Goal: Task Accomplishment & Management: Manage account settings

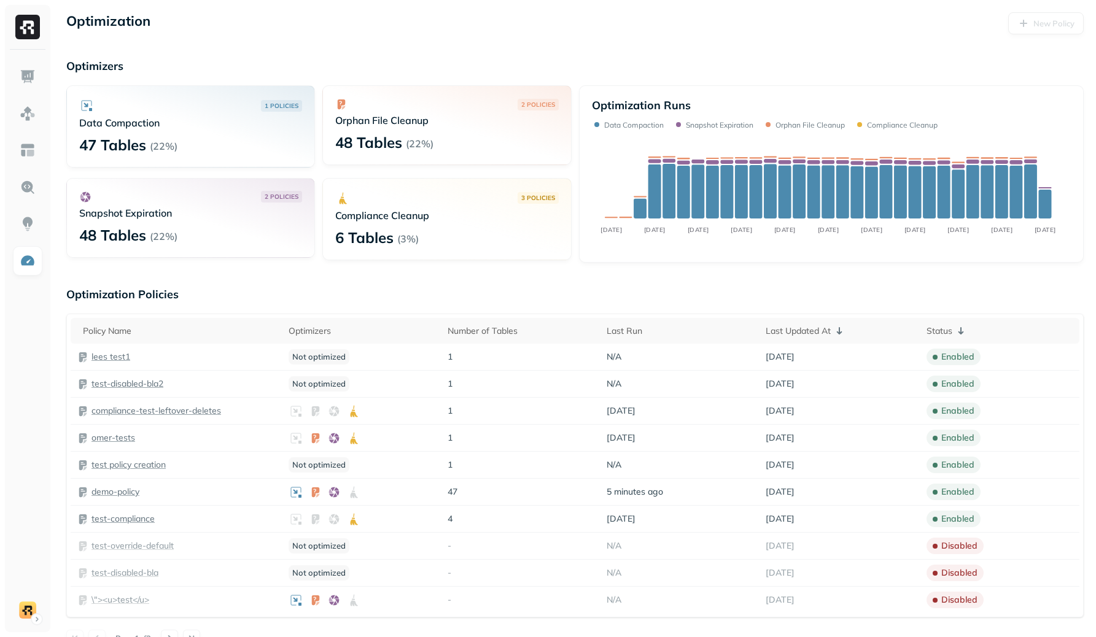
scroll to position [1, 0]
click at [513, 82] on div "Optimizers 1 POLICIES Data Compaction 46 Tables ( 22% ) 2 POLICIES Orphan File …" at bounding box center [574, 160] width 1017 height 204
click at [32, 265] on img at bounding box center [28, 261] width 16 height 16
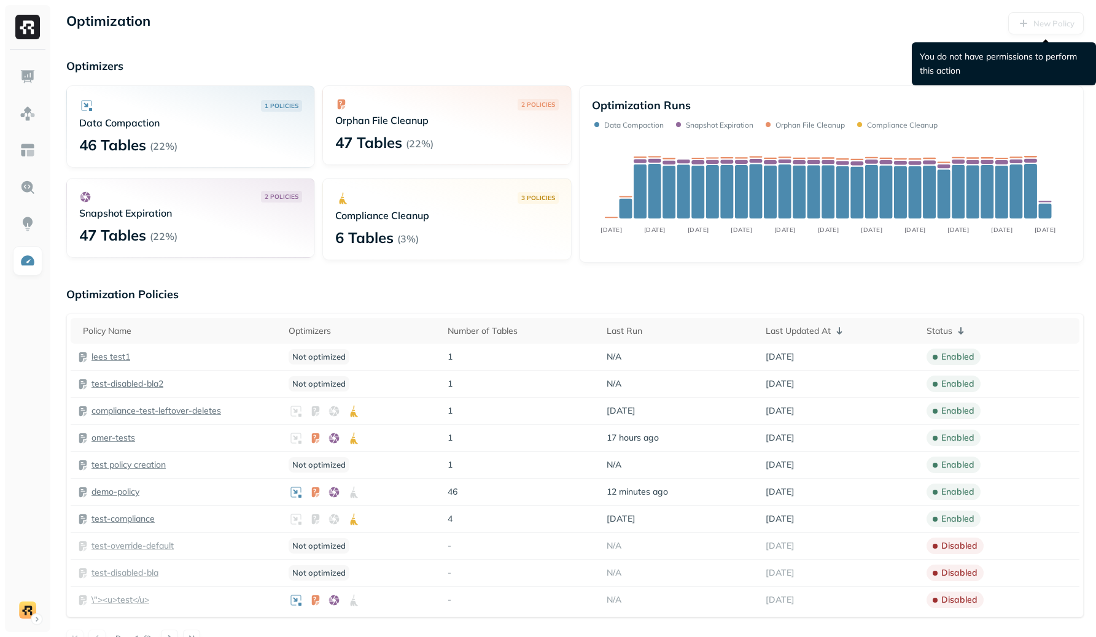
click at [1066, 27] on div "New Policy" at bounding box center [1045, 23] width 75 height 22
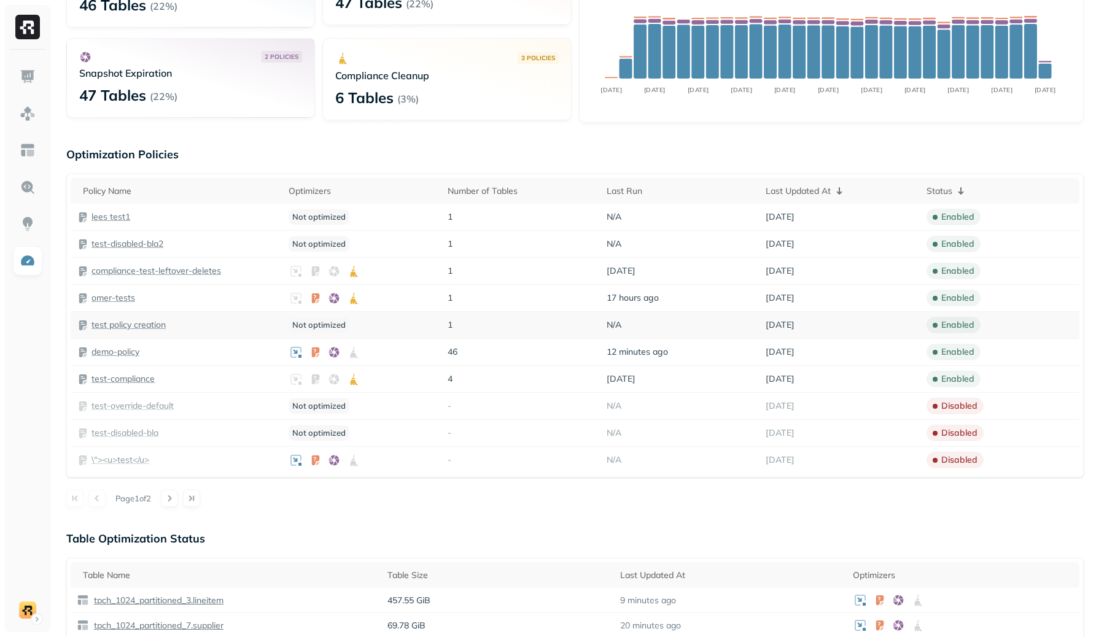
scroll to position [190, 0]
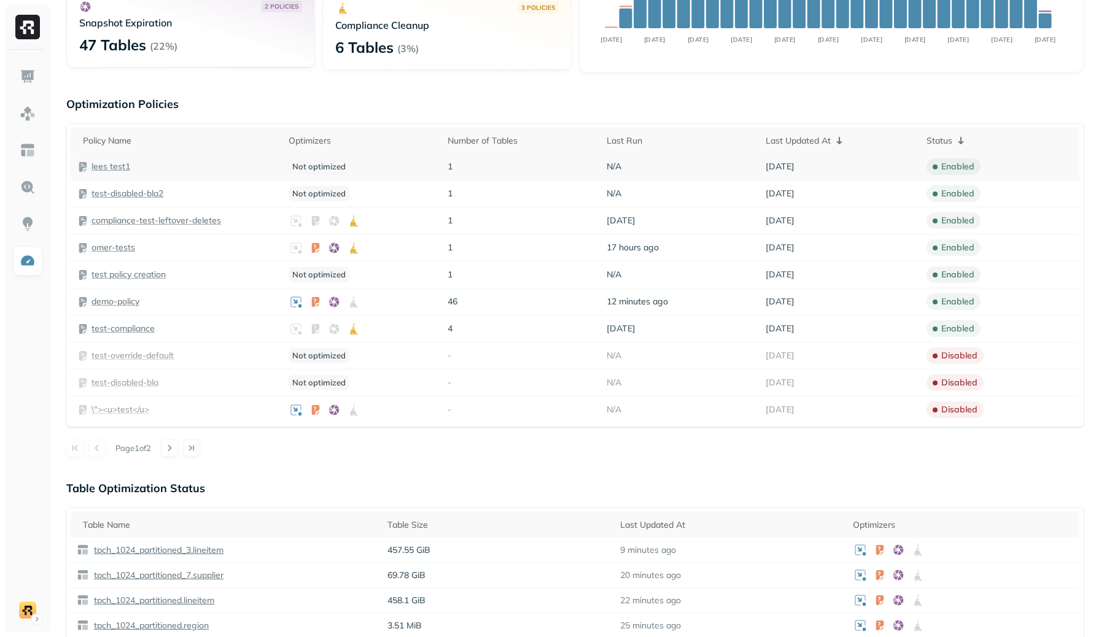
click at [131, 166] on div "lees test1" at bounding box center [176, 167] width 199 height 12
click at [115, 163] on p "lees test1" at bounding box center [110, 167] width 39 height 12
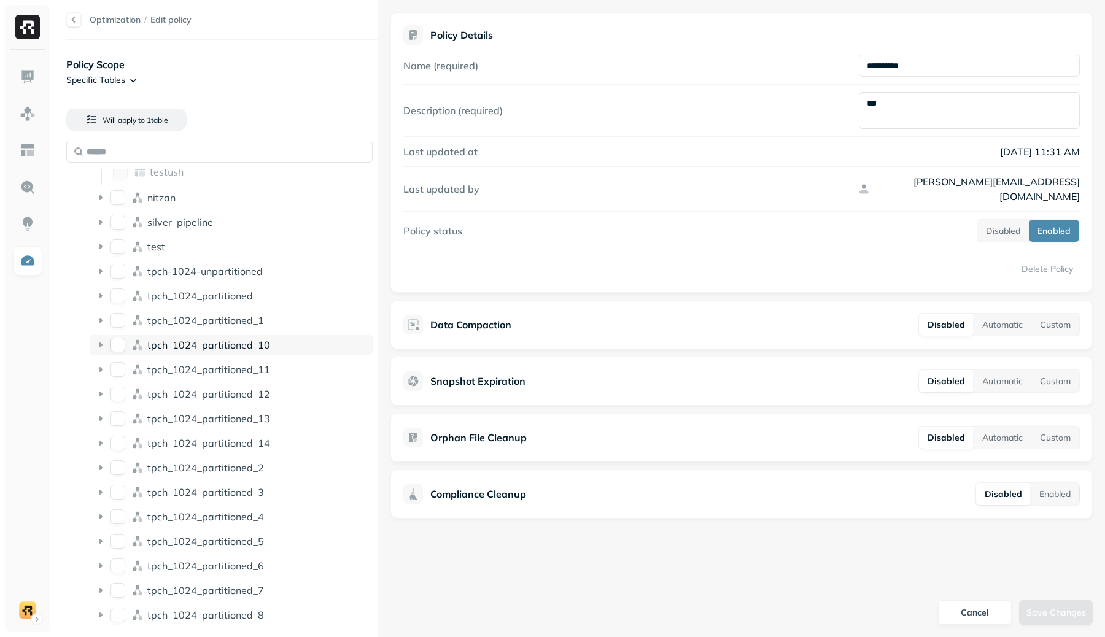
scroll to position [6, 0]
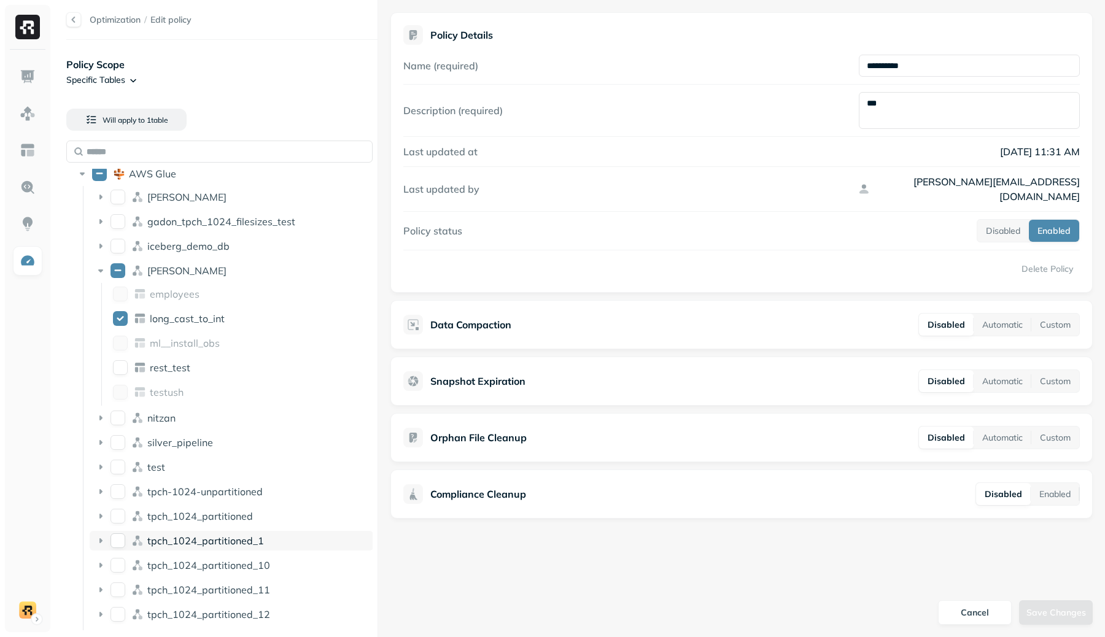
click at [241, 532] on div "tpch_1024_partitioned_1" at bounding box center [232, 541] width 284 height 20
click at [239, 532] on div "tpch_1024_partitioned_1" at bounding box center [232, 541] width 284 height 20
click at [122, 541] on button "tpch_1024_partitioned_1" at bounding box center [117, 540] width 15 height 15
click at [105, 543] on icon at bounding box center [101, 541] width 12 height 12
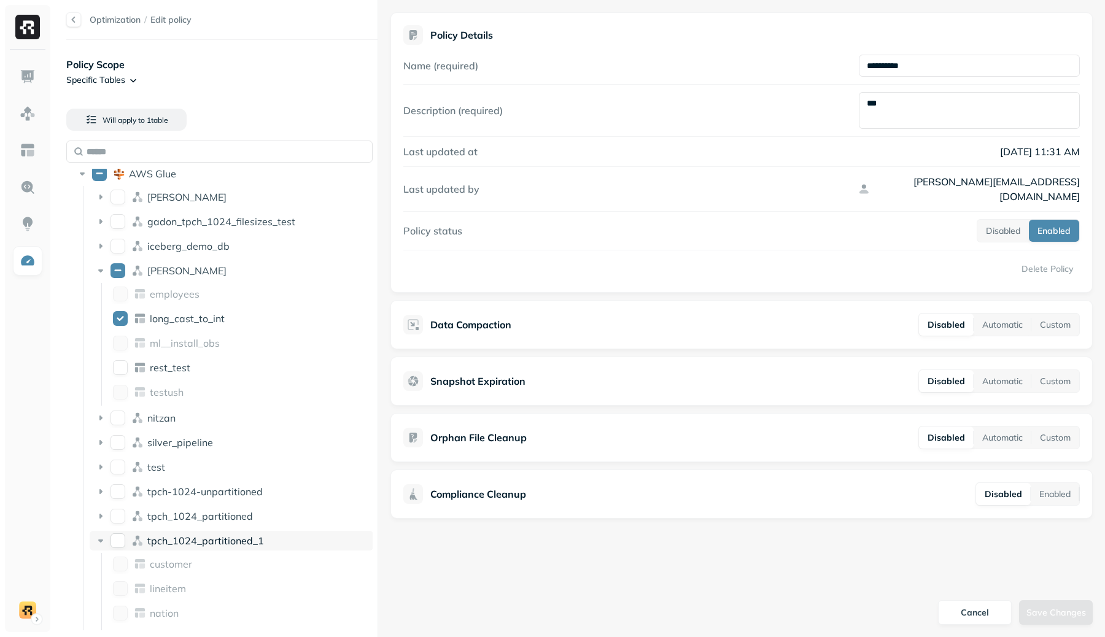
scroll to position [291, 0]
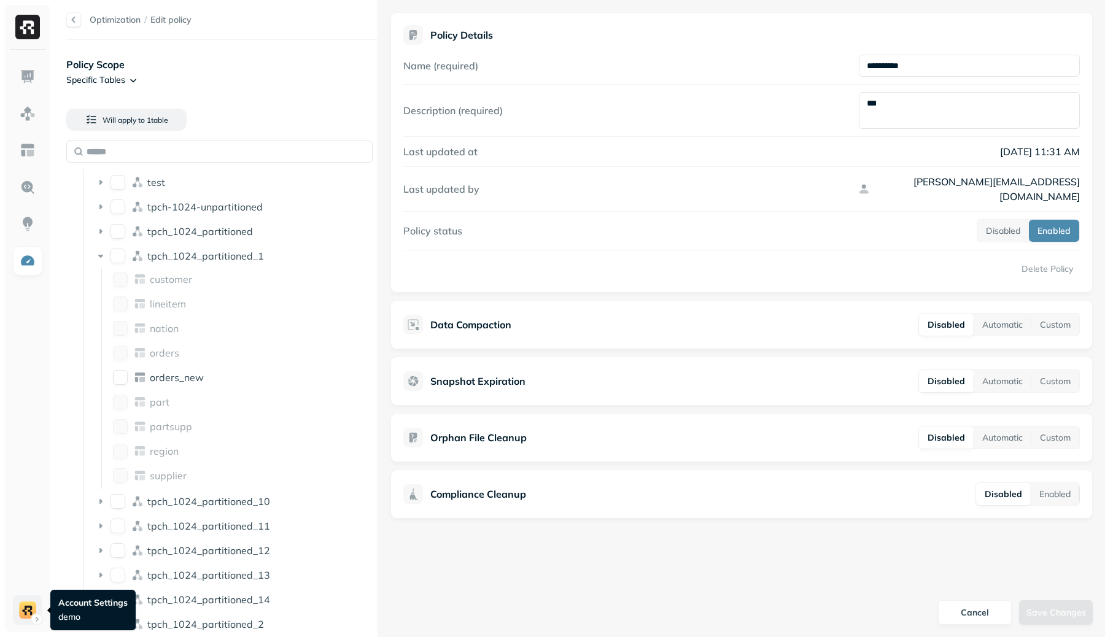
click at [26, 620] on html "**********" at bounding box center [552, 318] width 1105 height 637
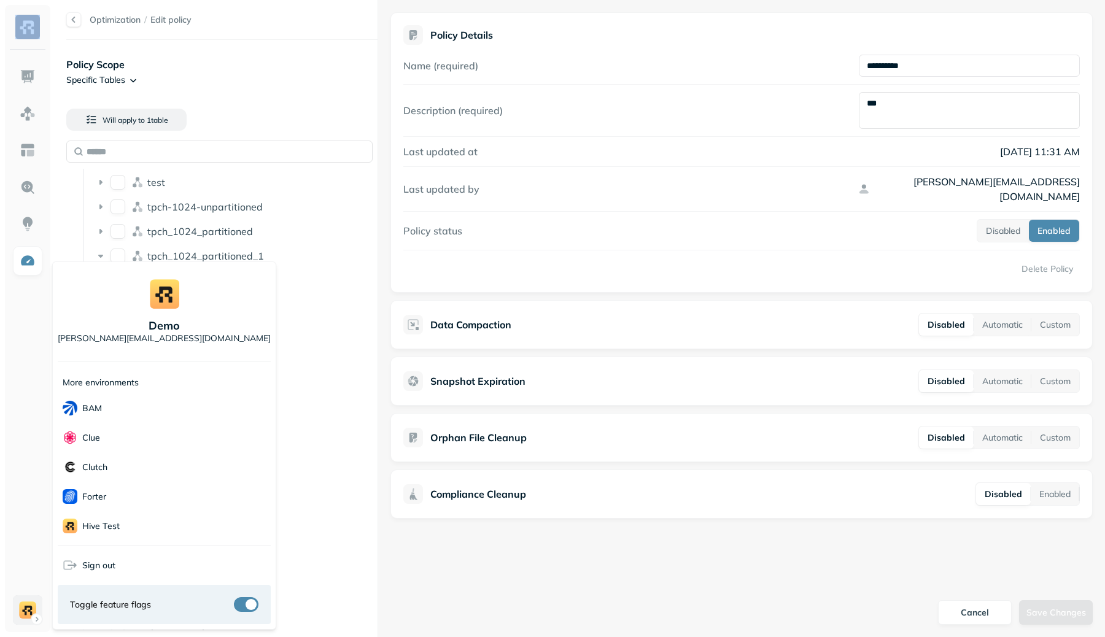
click at [26, 620] on html "**********" at bounding box center [552, 318] width 1105 height 637
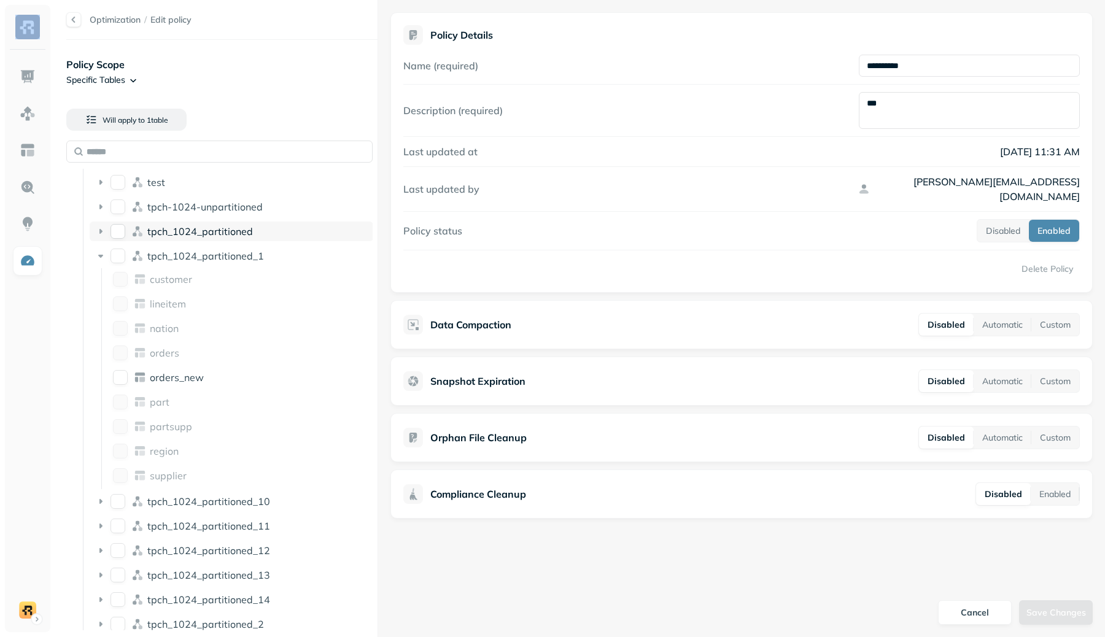
click at [94, 231] on div "tpch_1024_partitioned" at bounding box center [232, 232] width 284 height 20
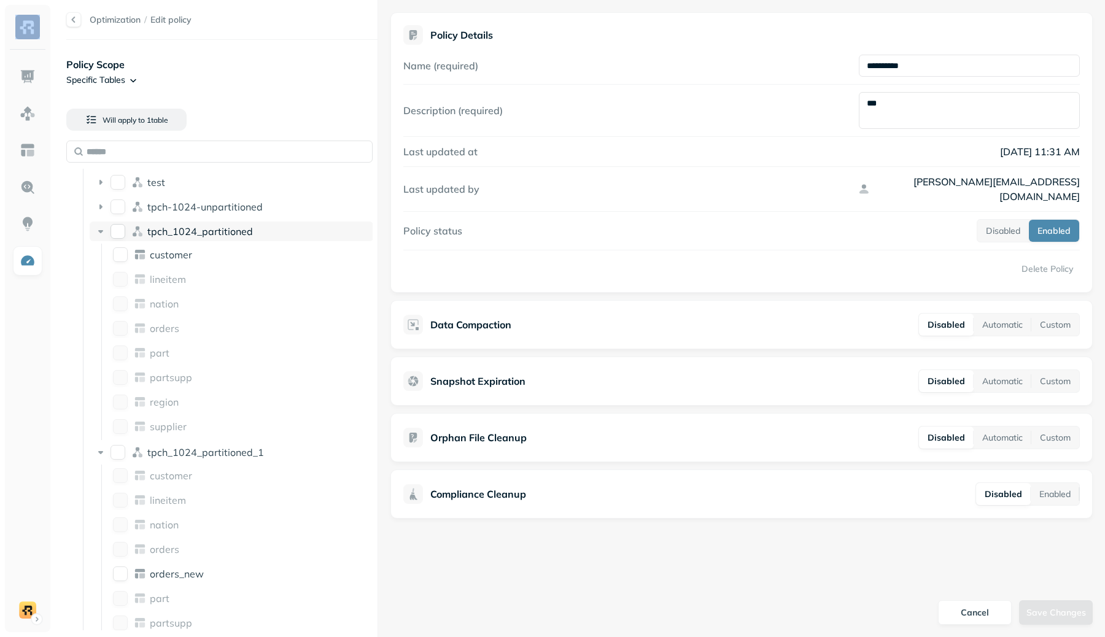
click at [120, 230] on button "tpch_1024_partitioned" at bounding box center [117, 231] width 15 height 15
click at [120, 231] on button "tpch_1024_partitioned" at bounding box center [117, 231] width 15 height 15
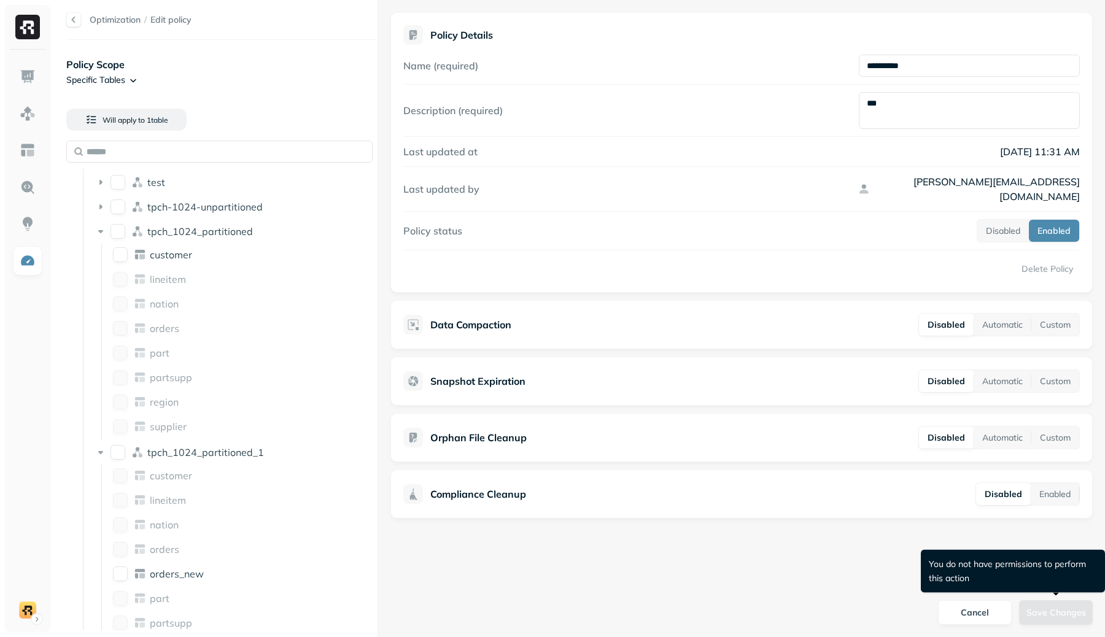
click at [1040, 621] on div "Save Changes" at bounding box center [1056, 612] width 74 height 25
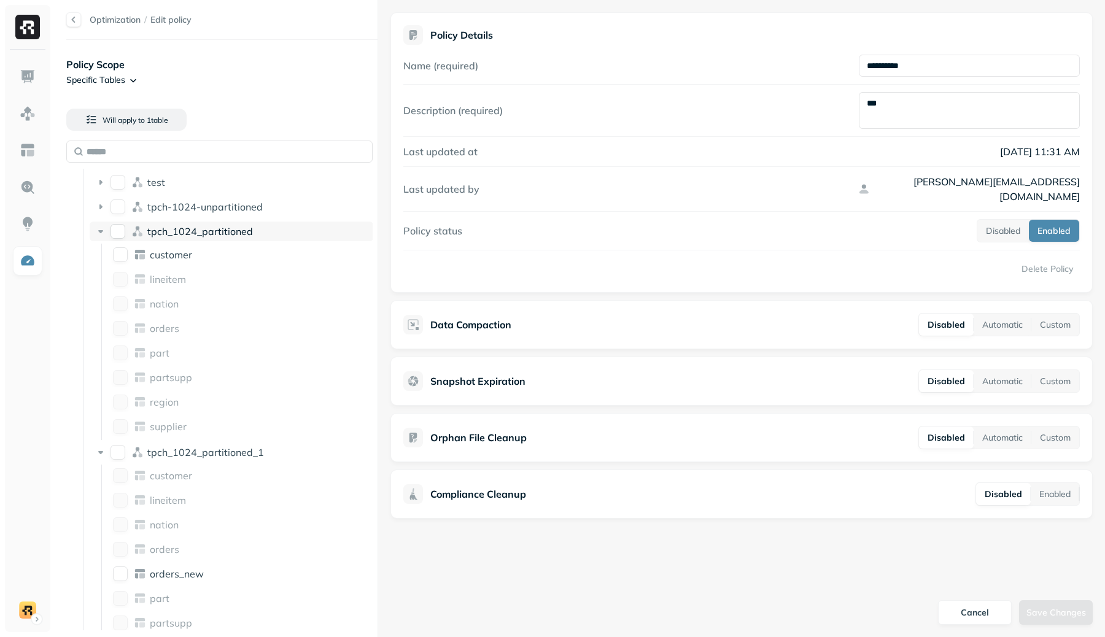
click at [118, 227] on button "tpch_1024_partitioned" at bounding box center [117, 231] width 15 height 15
click at [1065, 314] on button "Custom" at bounding box center [1055, 325] width 48 height 22
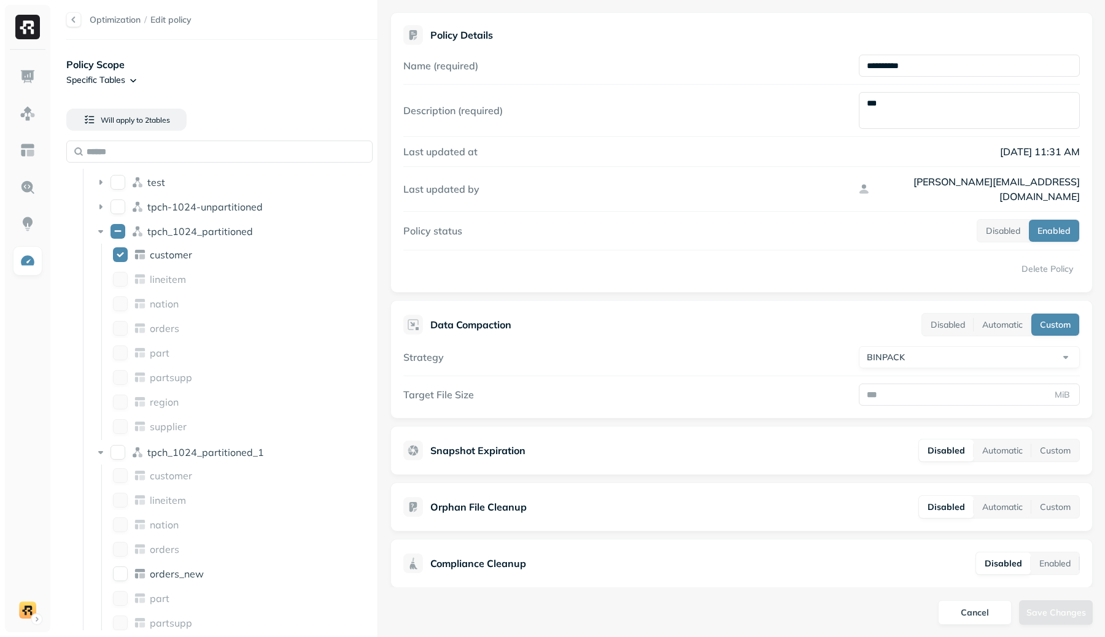
click at [910, 341] on html "**********" at bounding box center [552, 318] width 1105 height 637
select select "****"
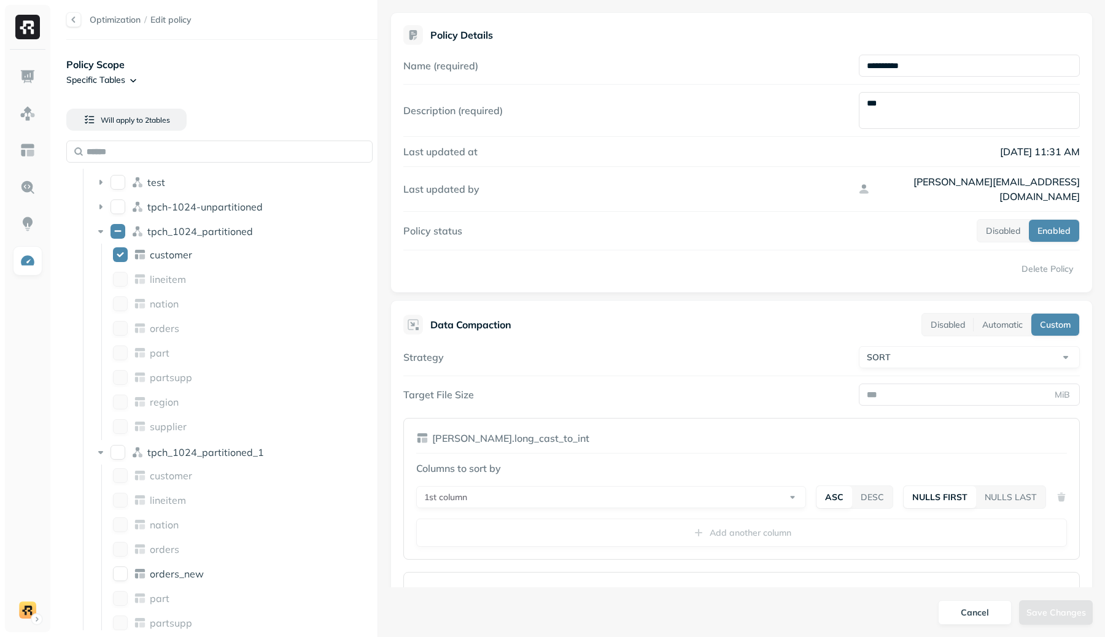
click at [731, 346] on div "Strategy SORT ******* ****" at bounding box center [741, 357] width 676 height 22
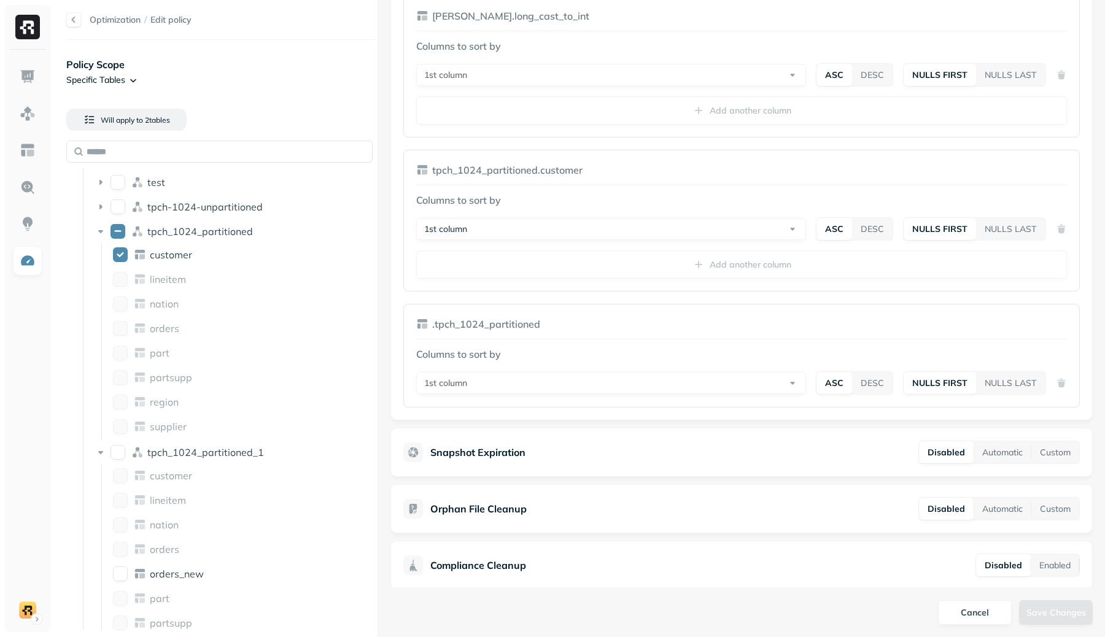
scroll to position [419, 0]
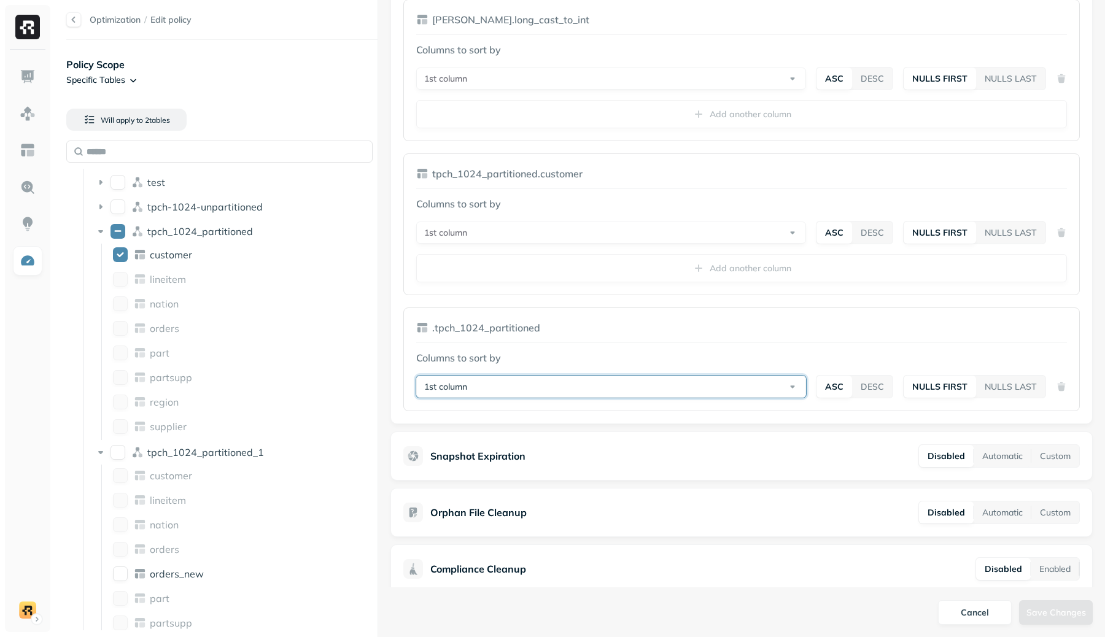
click at [600, 376] on button "1st column" at bounding box center [611, 387] width 390 height 22
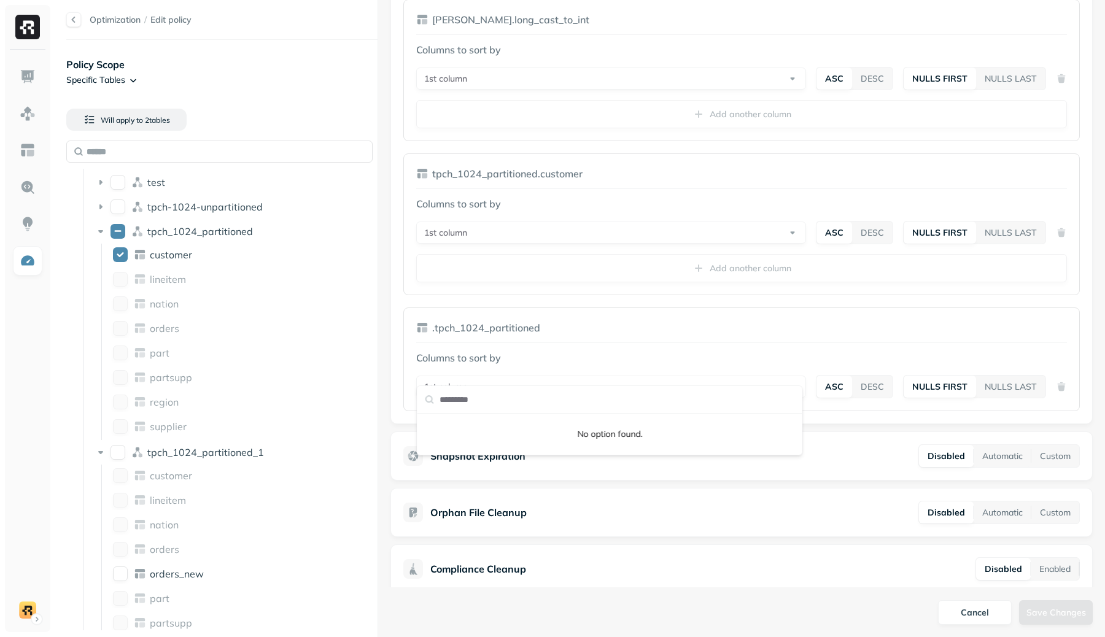
click at [695, 308] on div ".tpch_1024_partitioned Columns to sort by 1st column ASC DESC NULLS FIRST NULLS…" at bounding box center [741, 360] width 676 height 104
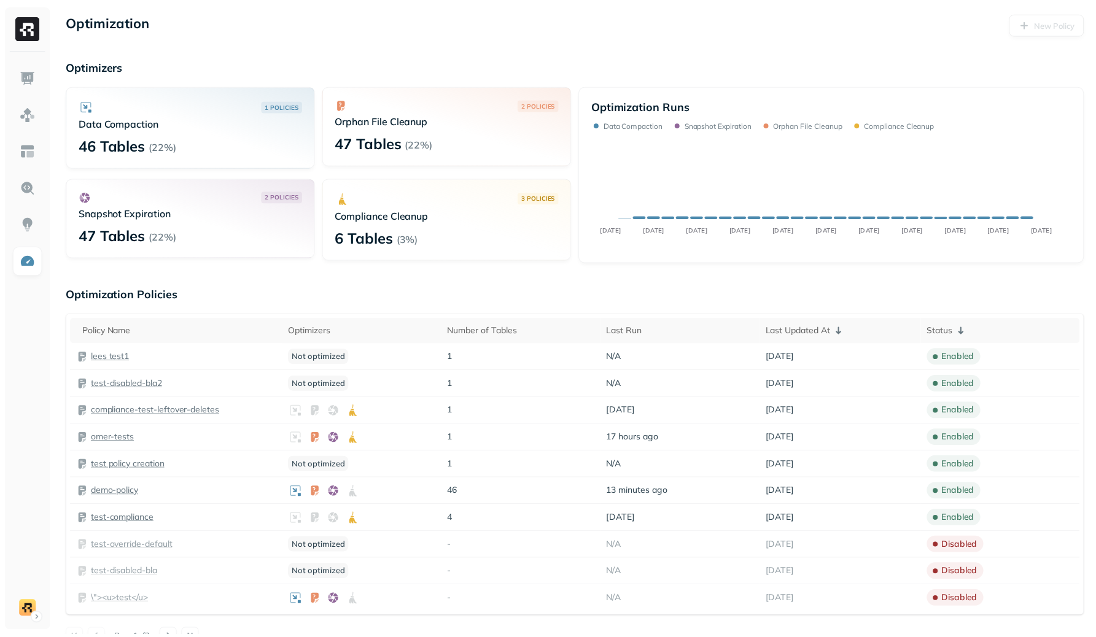
scroll to position [190, 0]
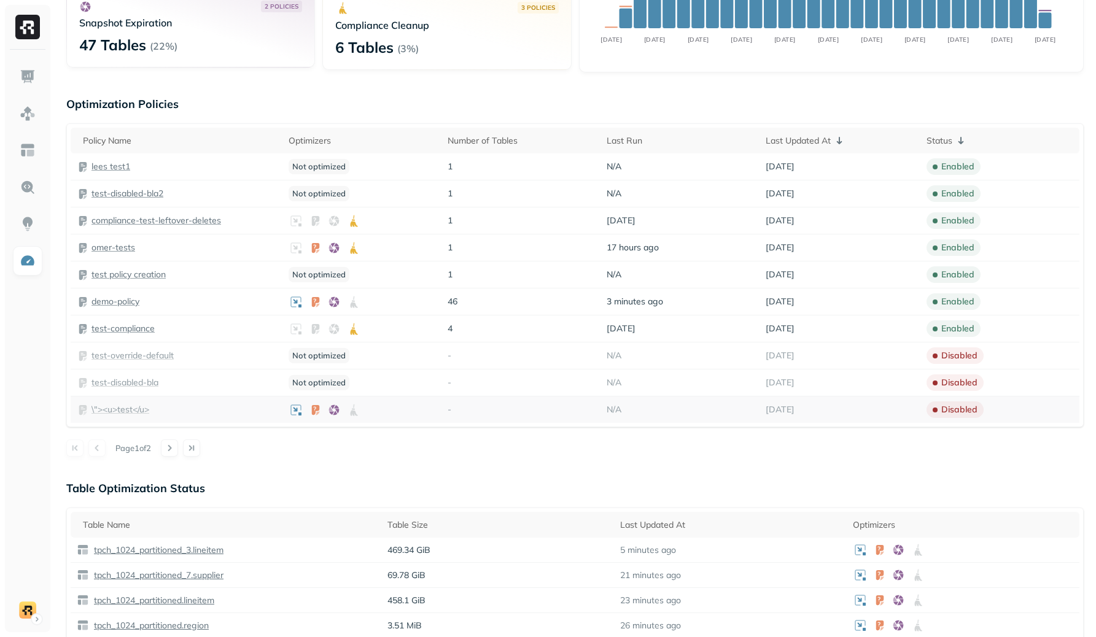
drag, startPoint x: 630, startPoint y: 398, endPoint x: 567, endPoint y: 327, distance: 95.6
click at [567, 327] on tbody "lees test1 Not optimized 1 N/A [DATE] enabled test-disabled-bla2 Not optimized …" at bounding box center [575, 287] width 1008 height 269
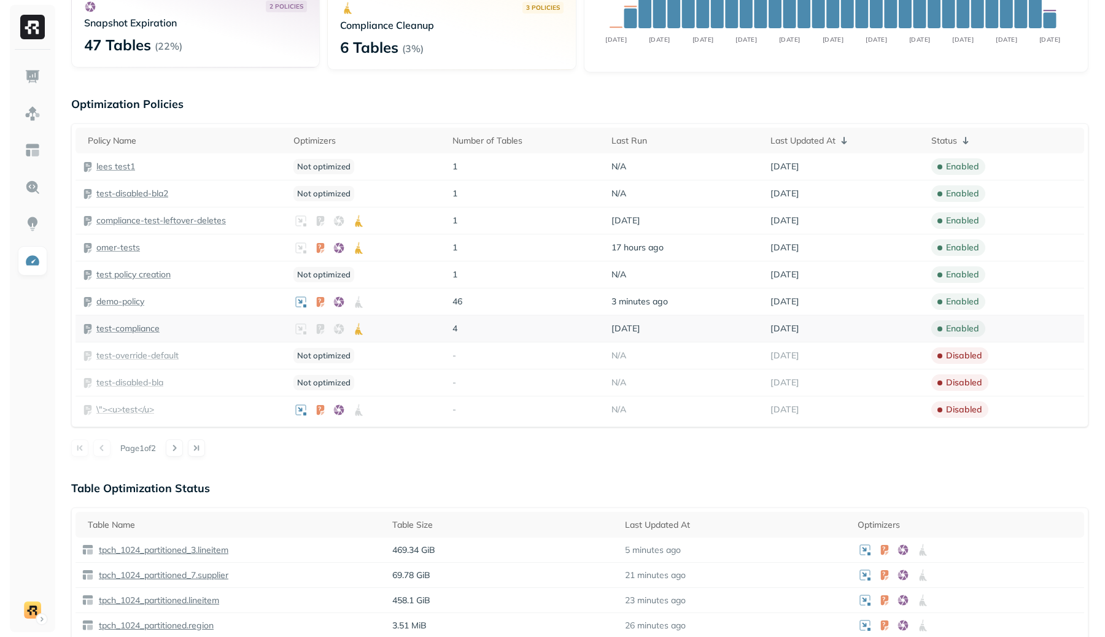
scroll to position [0, 0]
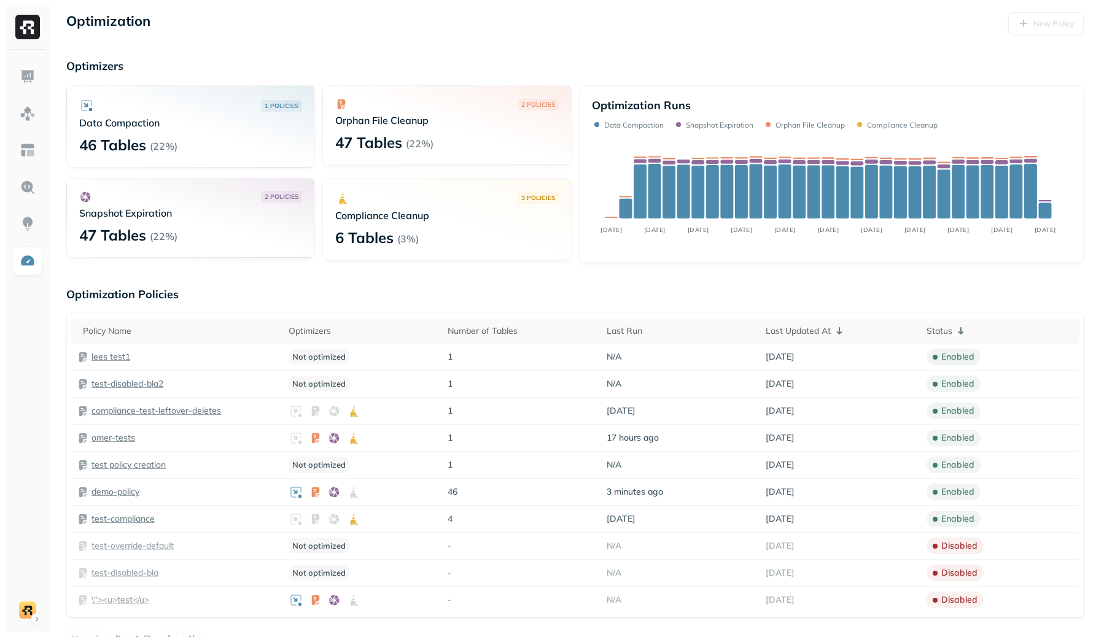
drag, startPoint x: 624, startPoint y: 304, endPoint x: 605, endPoint y: 271, distance: 37.9
click at [29, 261] on img at bounding box center [28, 261] width 16 height 16
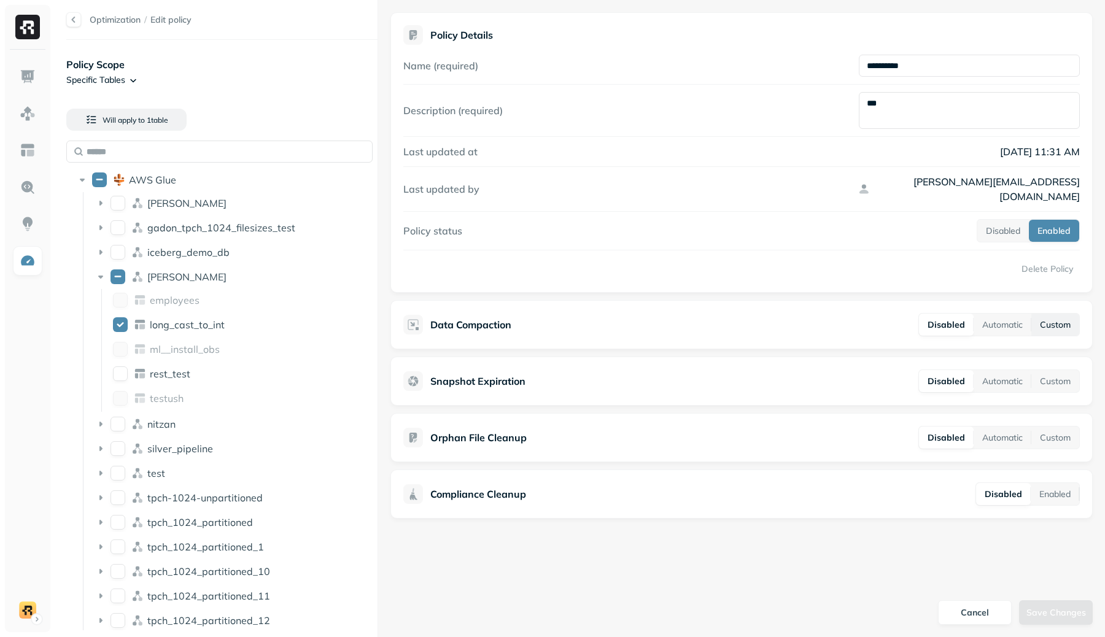
click at [1068, 314] on button "Custom" at bounding box center [1055, 325] width 48 height 22
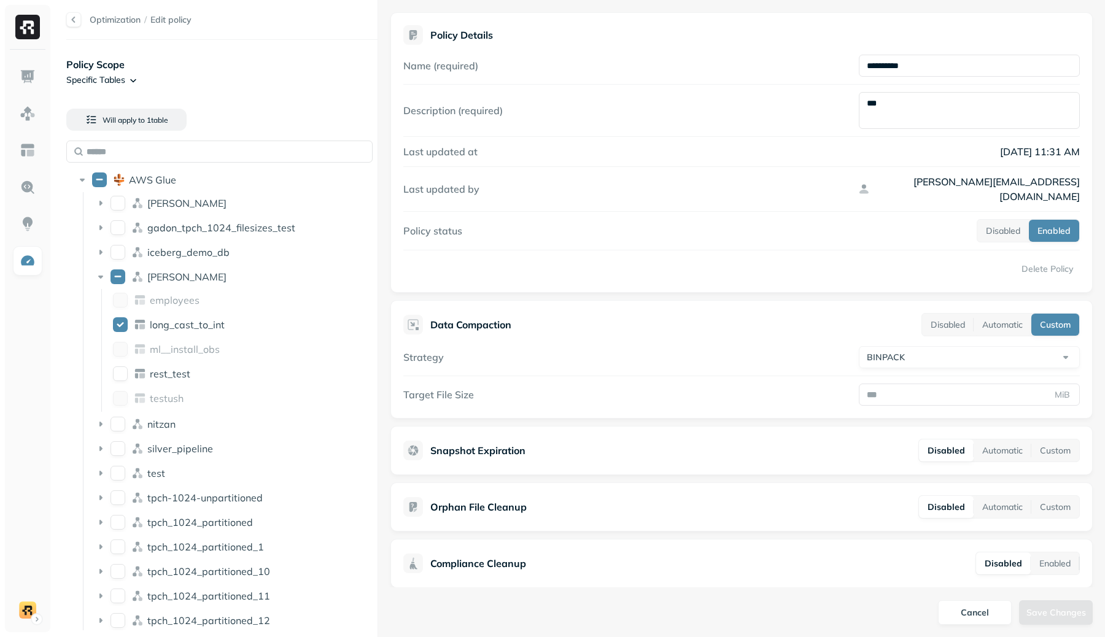
click at [1008, 335] on html "**********" at bounding box center [552, 318] width 1105 height 637
select select "****"
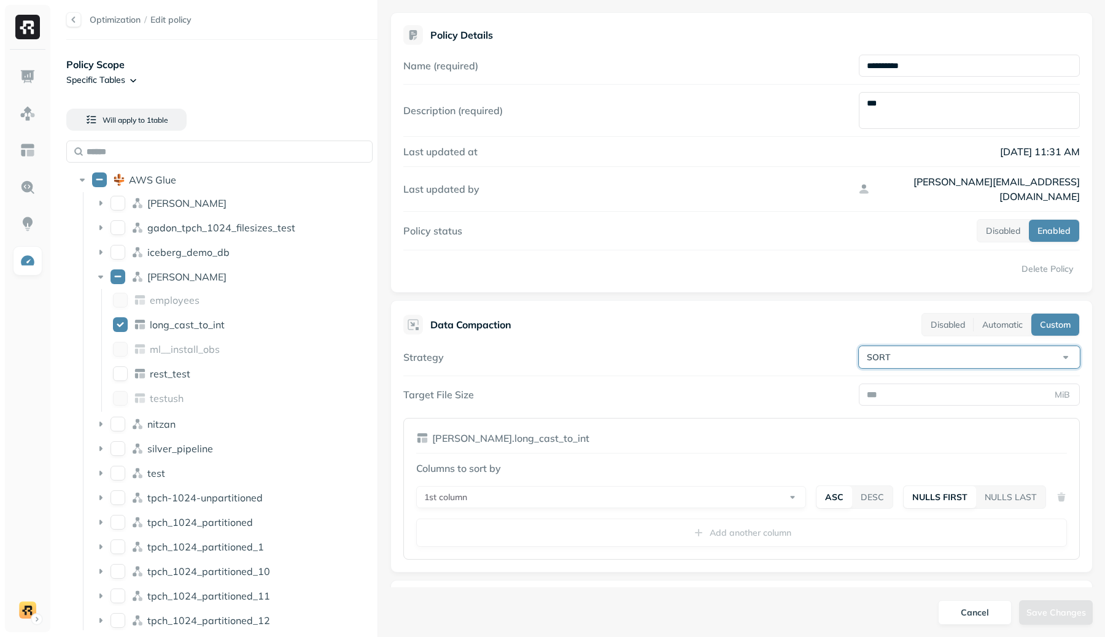
scroll to position [152, 0]
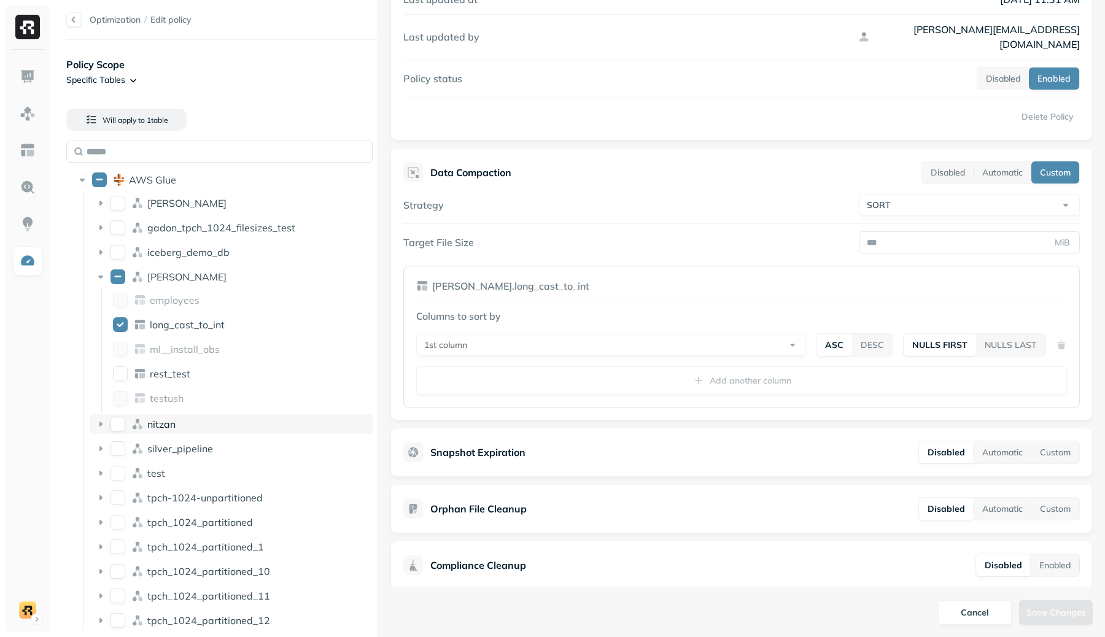
click at [104, 427] on icon at bounding box center [101, 424] width 12 height 12
click at [116, 427] on button "nitzan" at bounding box center [117, 424] width 15 height 15
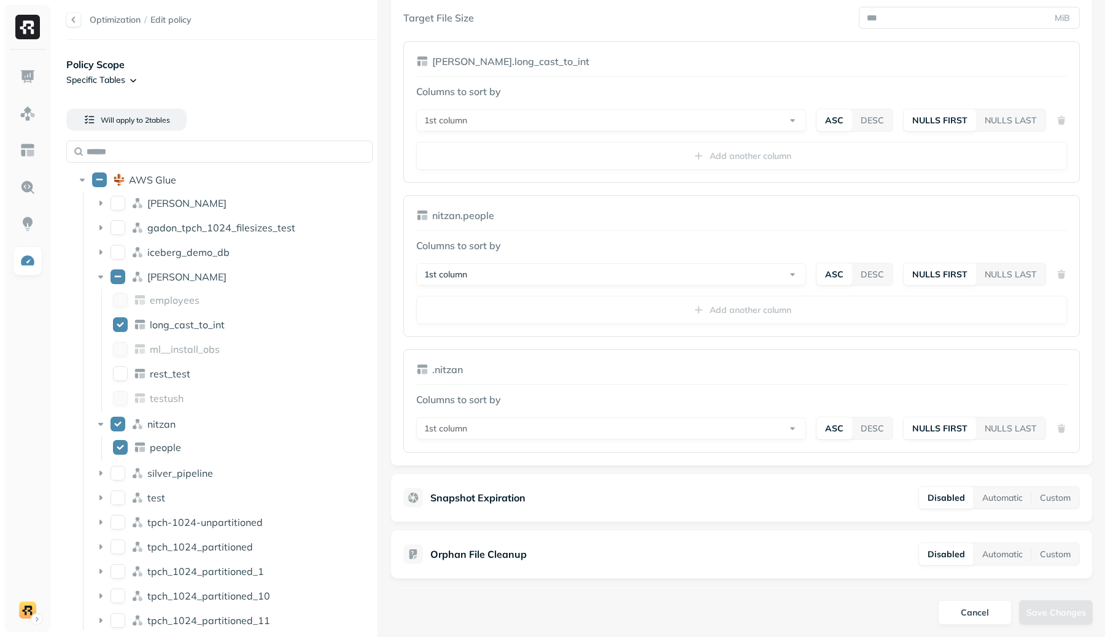
scroll to position [377, 0]
click at [123, 429] on button "nitzan" at bounding box center [117, 424] width 15 height 15
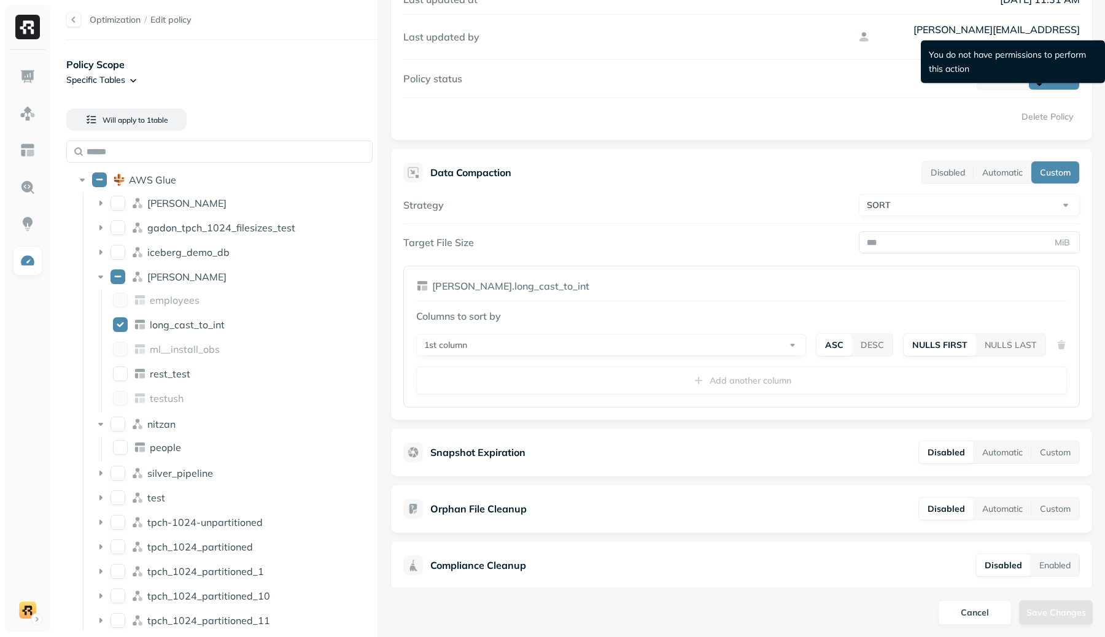
scroll to position [95, 0]
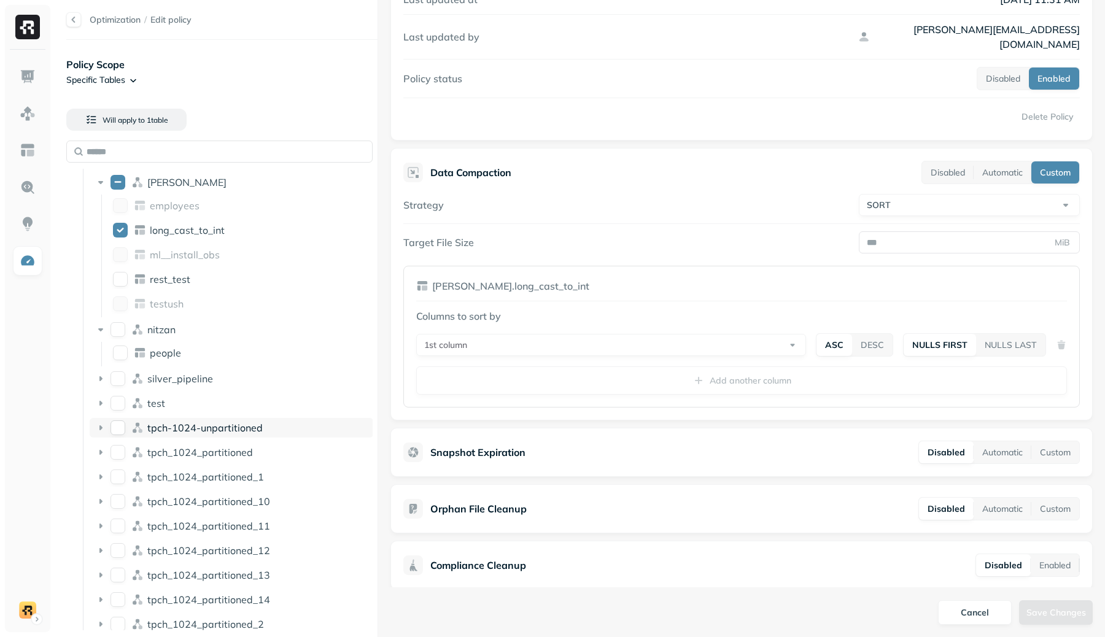
click at [120, 428] on button "tpch-1024-unpartitioned" at bounding box center [117, 427] width 15 height 15
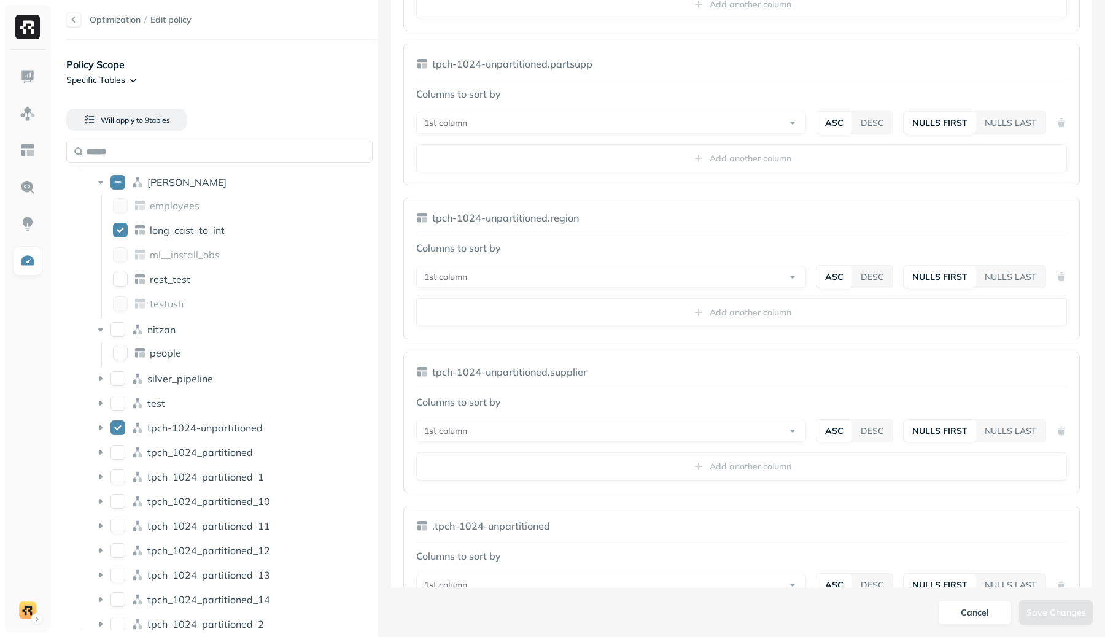
scroll to position [1315, 0]
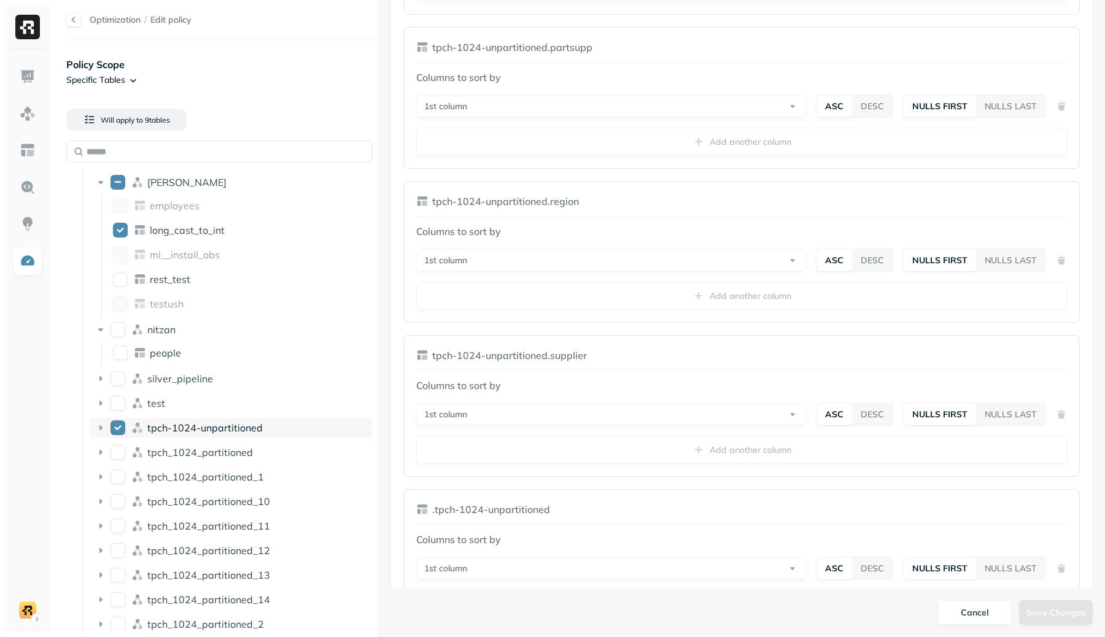
click at [96, 429] on icon at bounding box center [101, 428] width 12 height 12
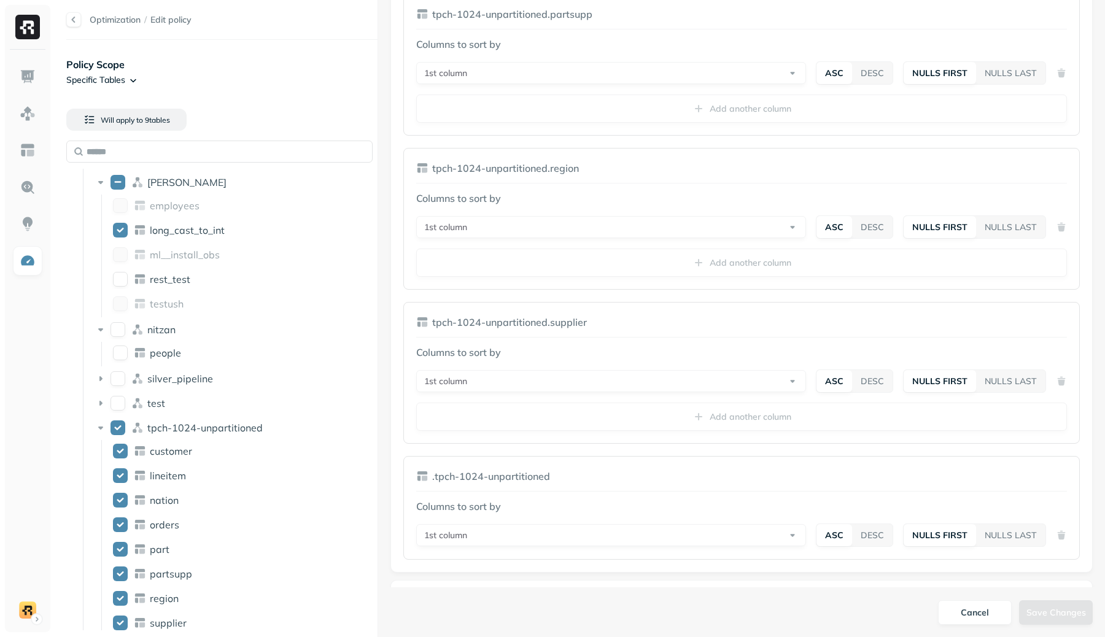
scroll to position [1429, 0]
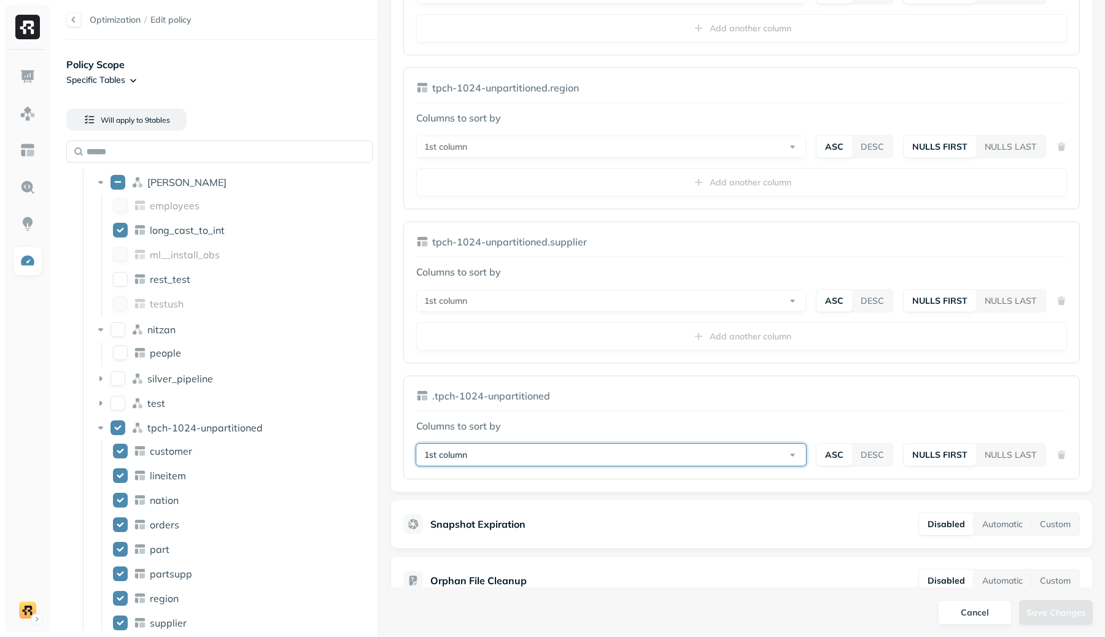
click at [651, 444] on button "1st column" at bounding box center [611, 455] width 390 height 22
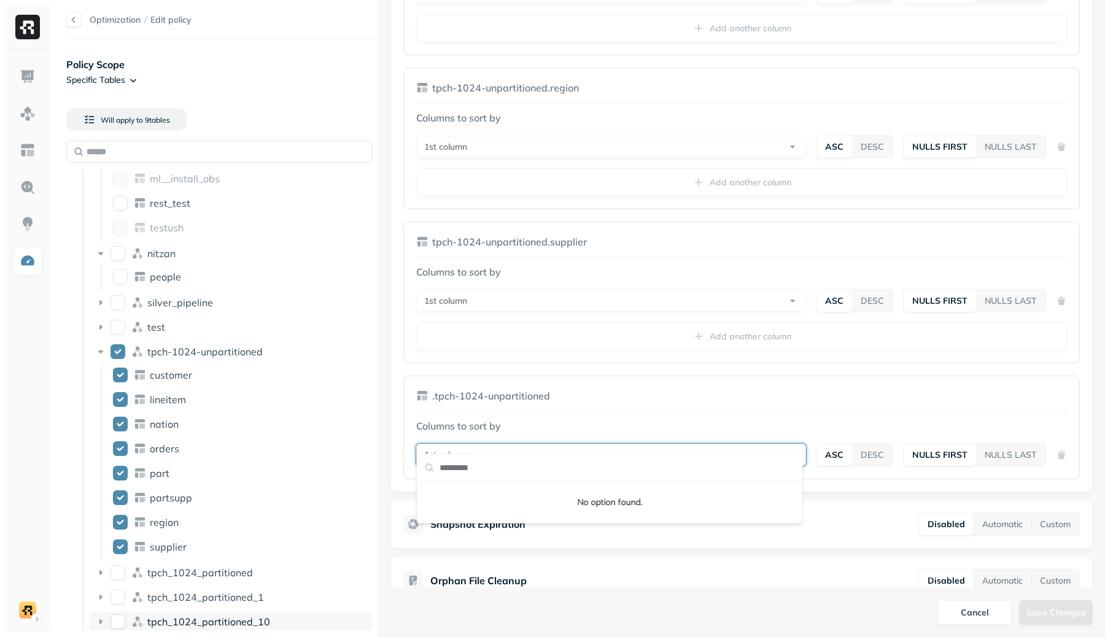
scroll to position [163, 0]
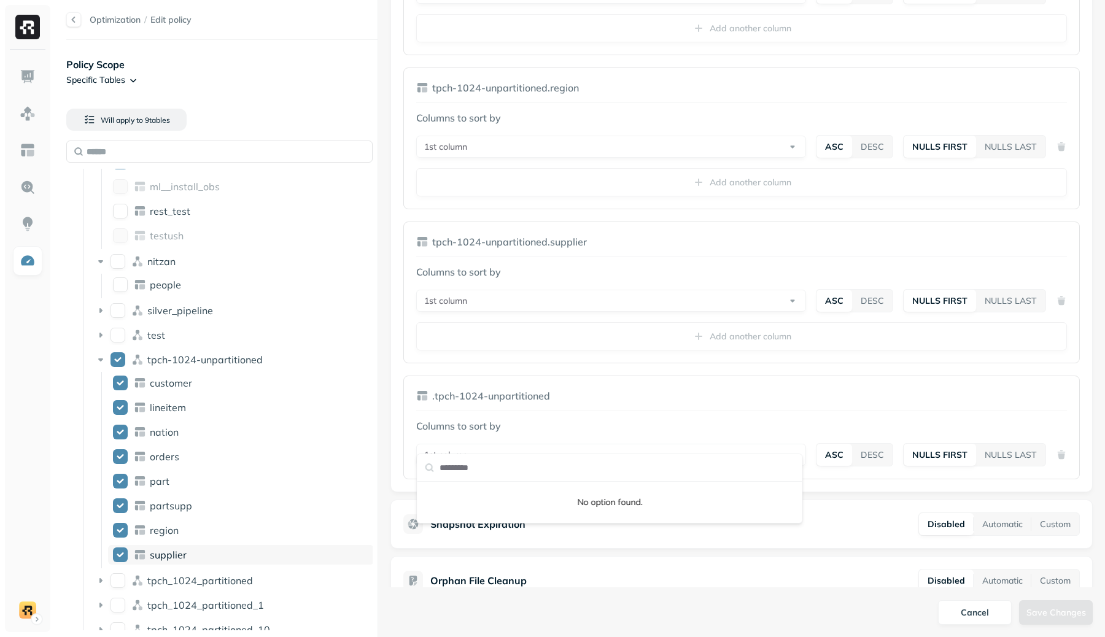
click at [120, 556] on button "supplier" at bounding box center [120, 554] width 15 height 15
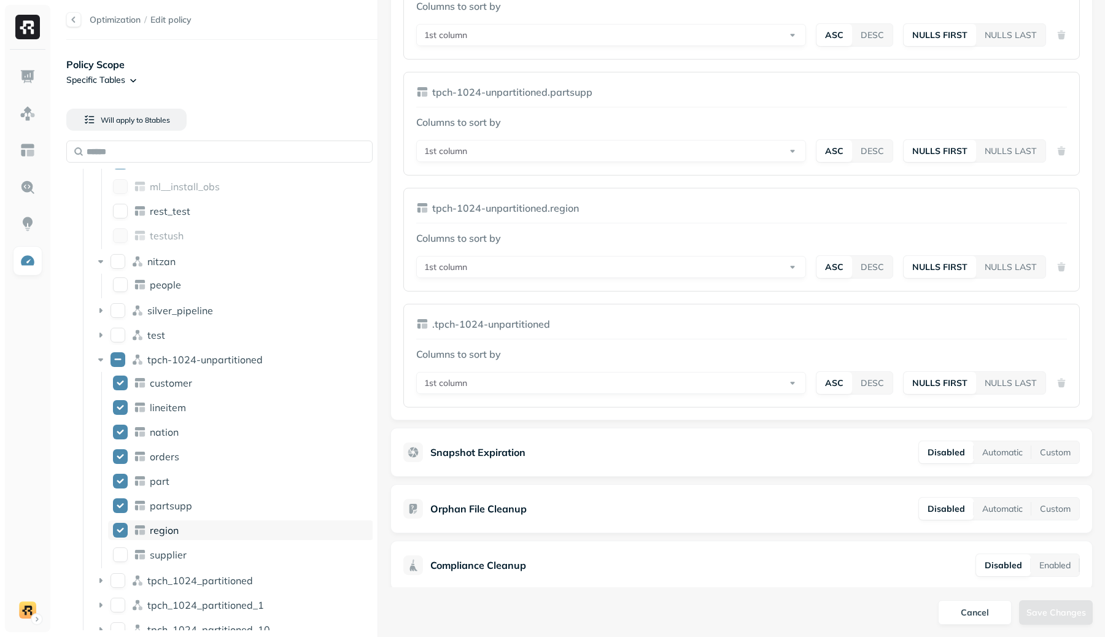
click at [122, 530] on button "region" at bounding box center [120, 530] width 15 height 15
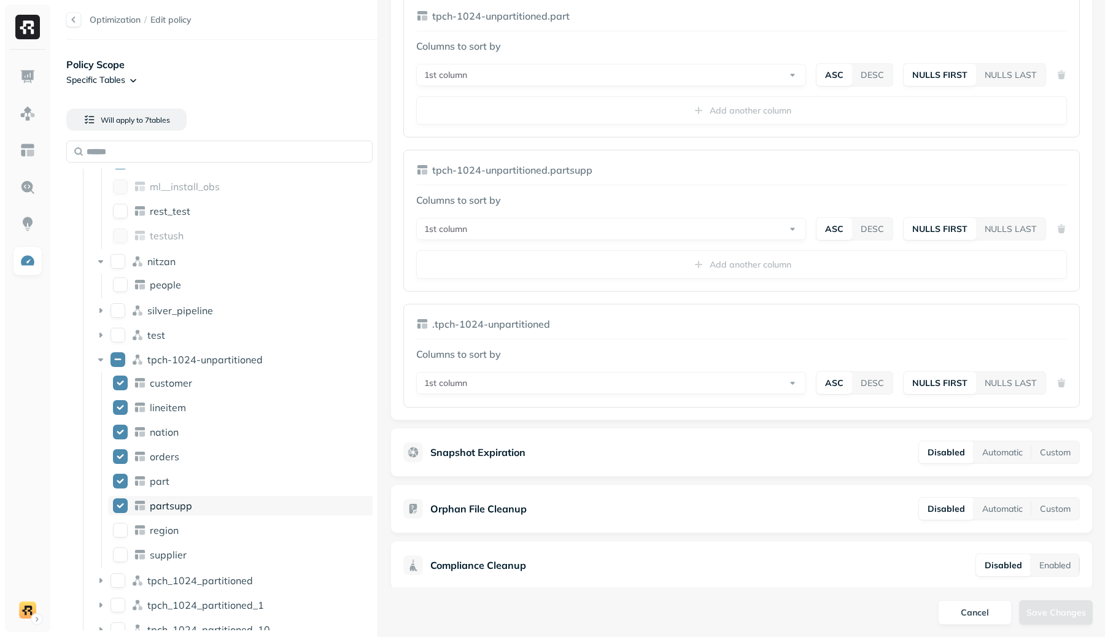
click at [124, 505] on button "partsupp" at bounding box center [120, 505] width 15 height 15
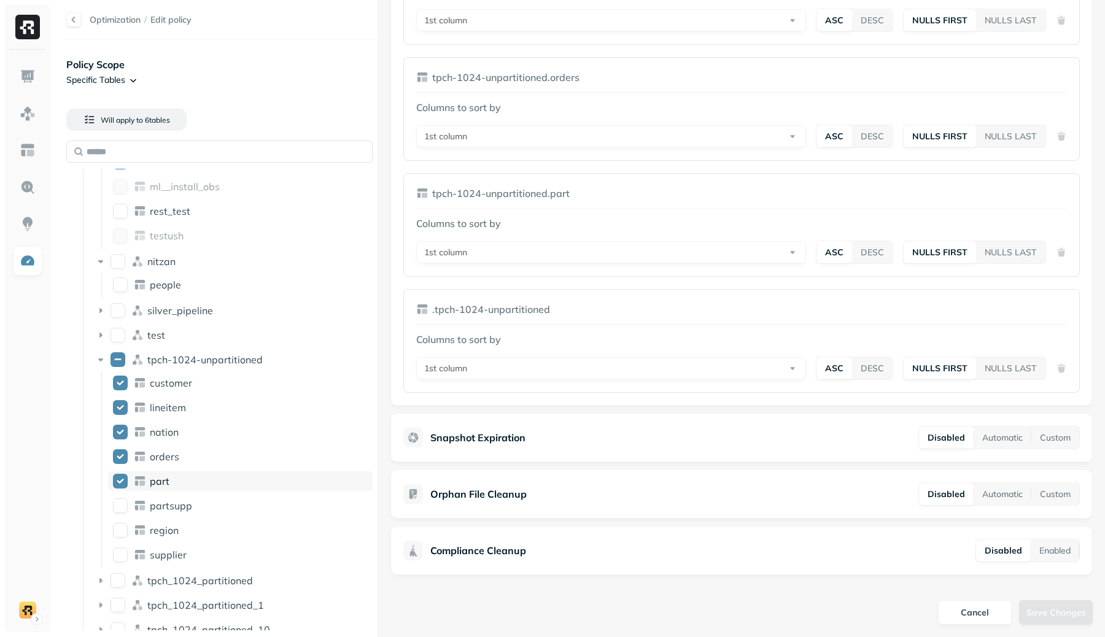
click at [120, 485] on button "part" at bounding box center [120, 481] width 15 height 15
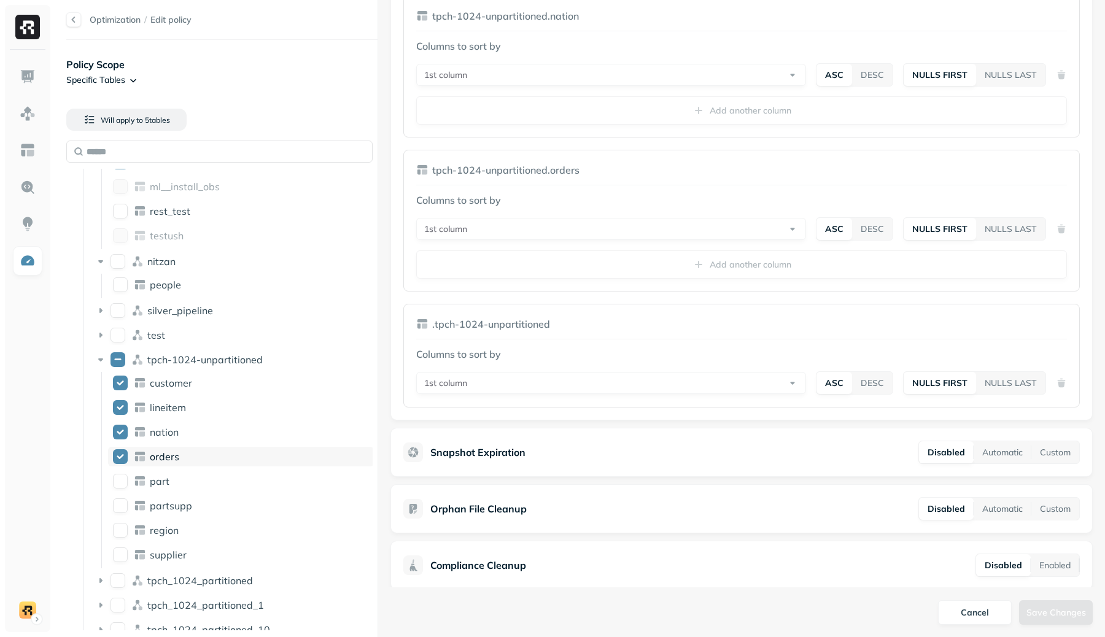
click at [125, 461] on button "orders" at bounding box center [120, 456] width 15 height 15
click at [121, 426] on button "nation" at bounding box center [120, 432] width 15 height 15
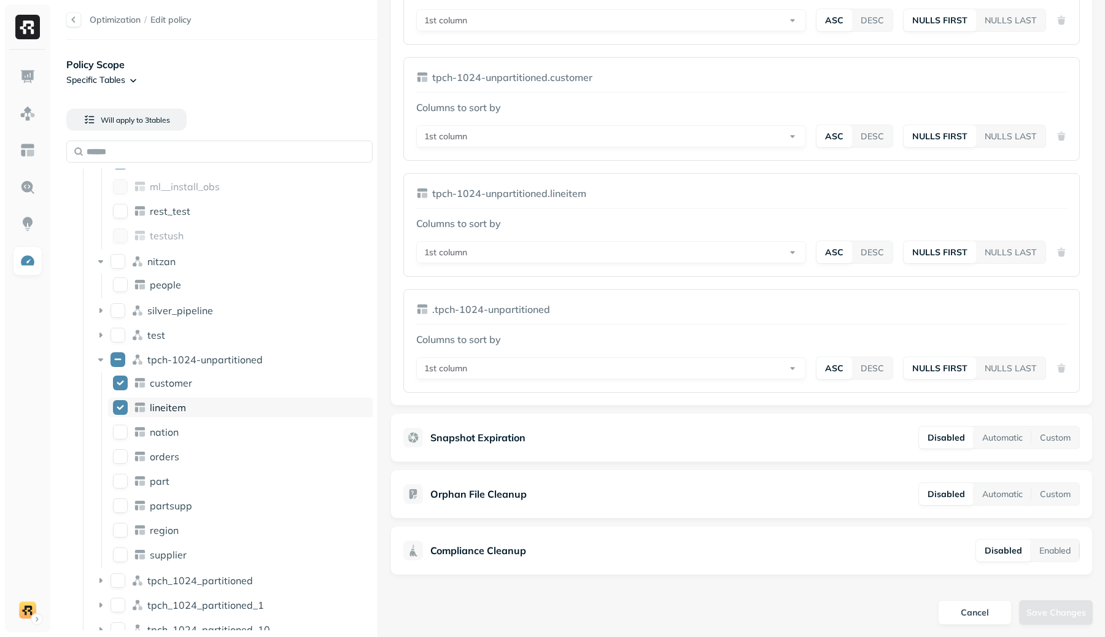
click at [118, 414] on button "lineitem" at bounding box center [120, 407] width 15 height 15
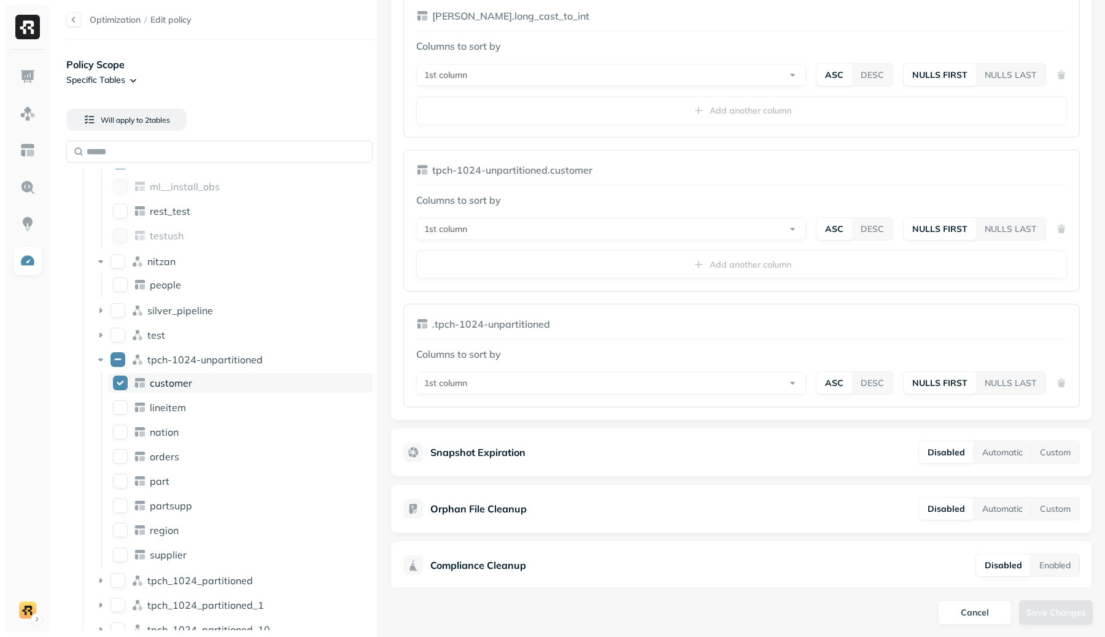
click at [122, 384] on button "customer" at bounding box center [120, 383] width 15 height 15
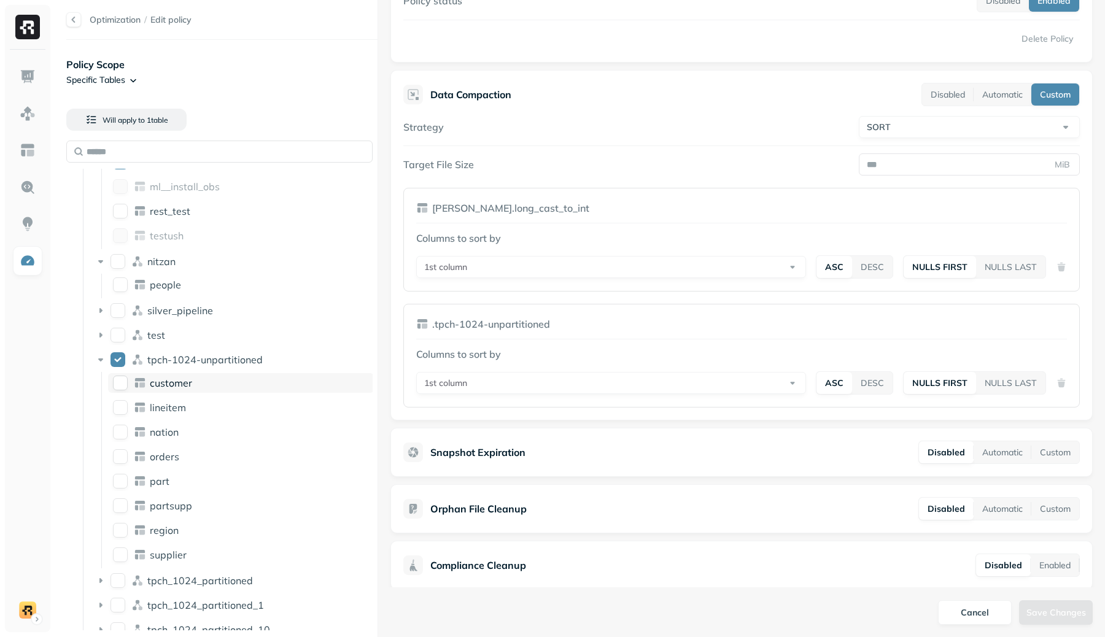
scroll to position [268, 0]
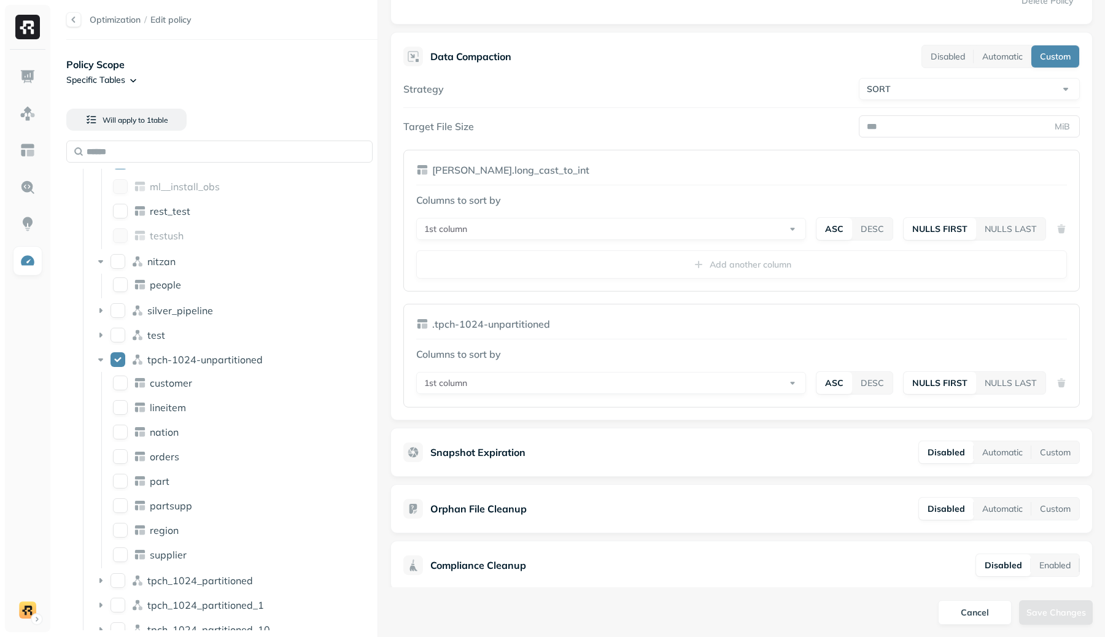
click at [561, 276] on div "[PERSON_NAME].long_cast_to_int Columns to sort by 1st column ASC DESC NULLS FIR…" at bounding box center [741, 221] width 676 height 142
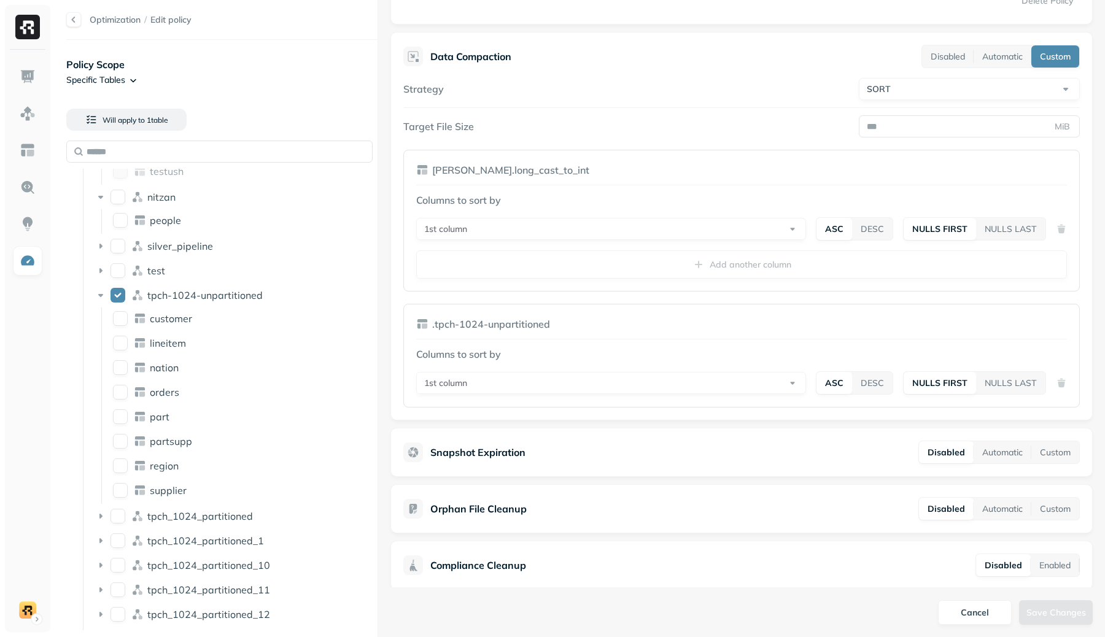
scroll to position [311, 0]
